Goal: Navigation & Orientation: Go to known website

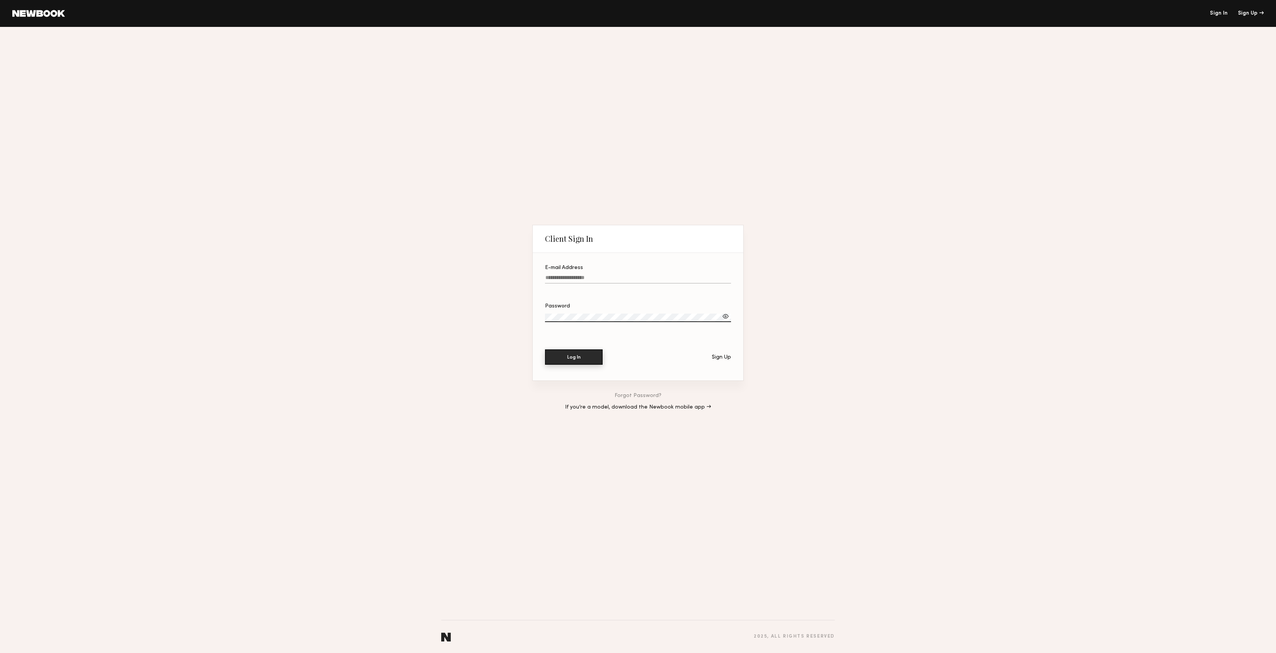
type input "**********"
click at [580, 364] on button "Log In" at bounding box center [574, 356] width 58 height 15
